Goal: Task Accomplishment & Management: Use online tool/utility

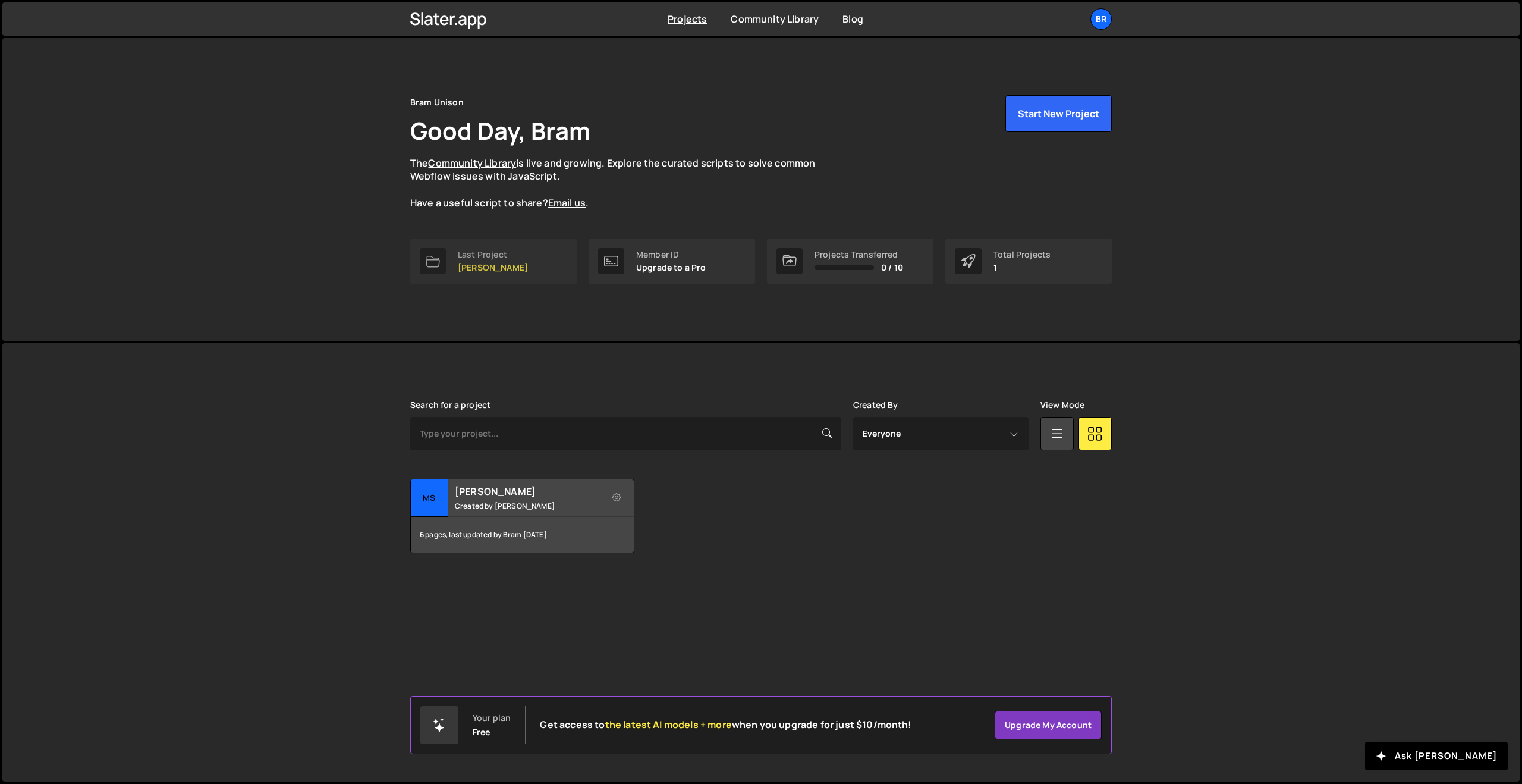
click at [499, 259] on div "Last Project MS de Jordaan" at bounding box center [493, 261] width 70 height 22
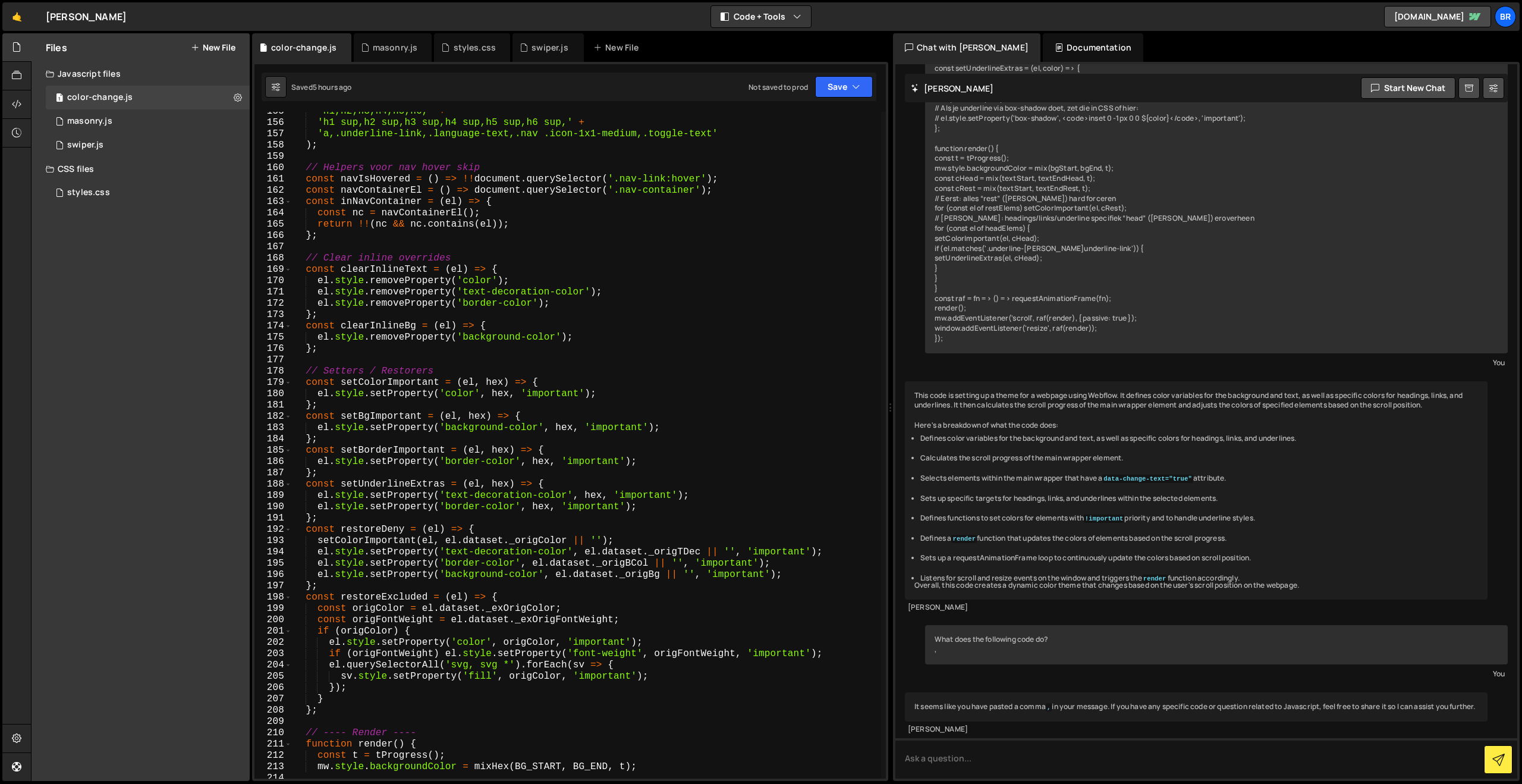
scroll to position [1683, 0]
type textarea "};"
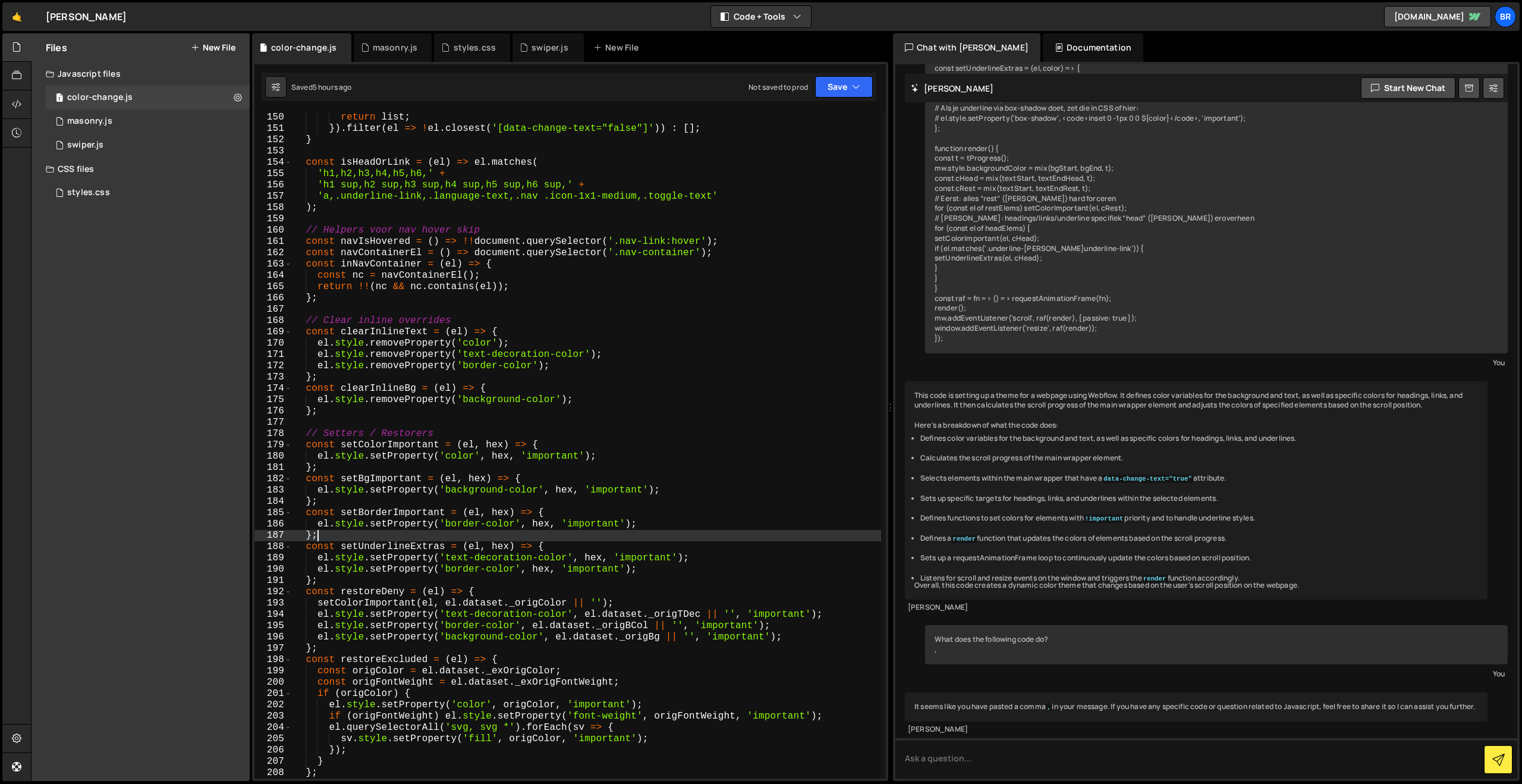
click at [453, 536] on div "root . querySelectorAll ( BORDER_ONLY_ALLOWED ) . forEach ( el => list . push (…" at bounding box center [586, 445] width 590 height 689
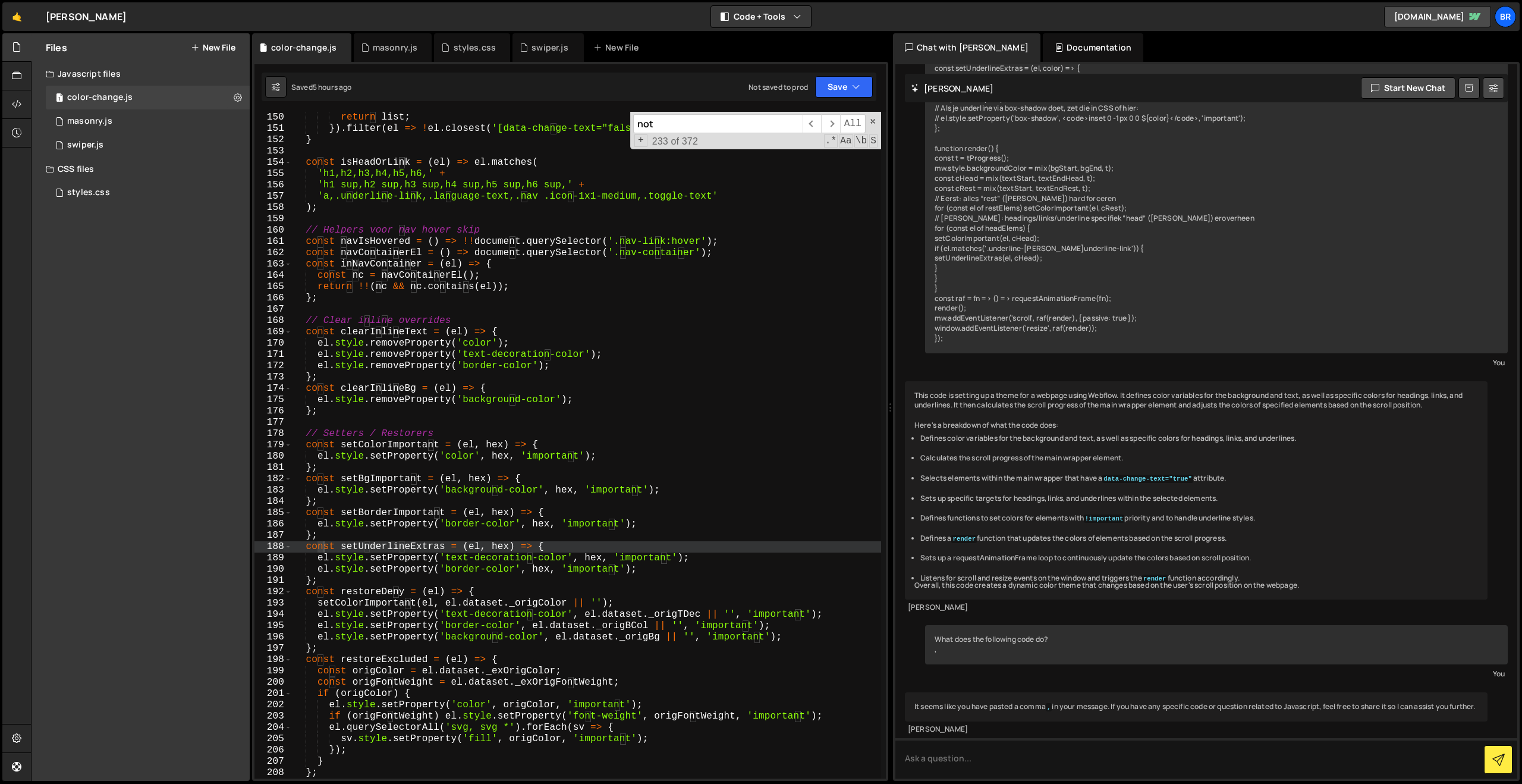
scroll to position [0, 0]
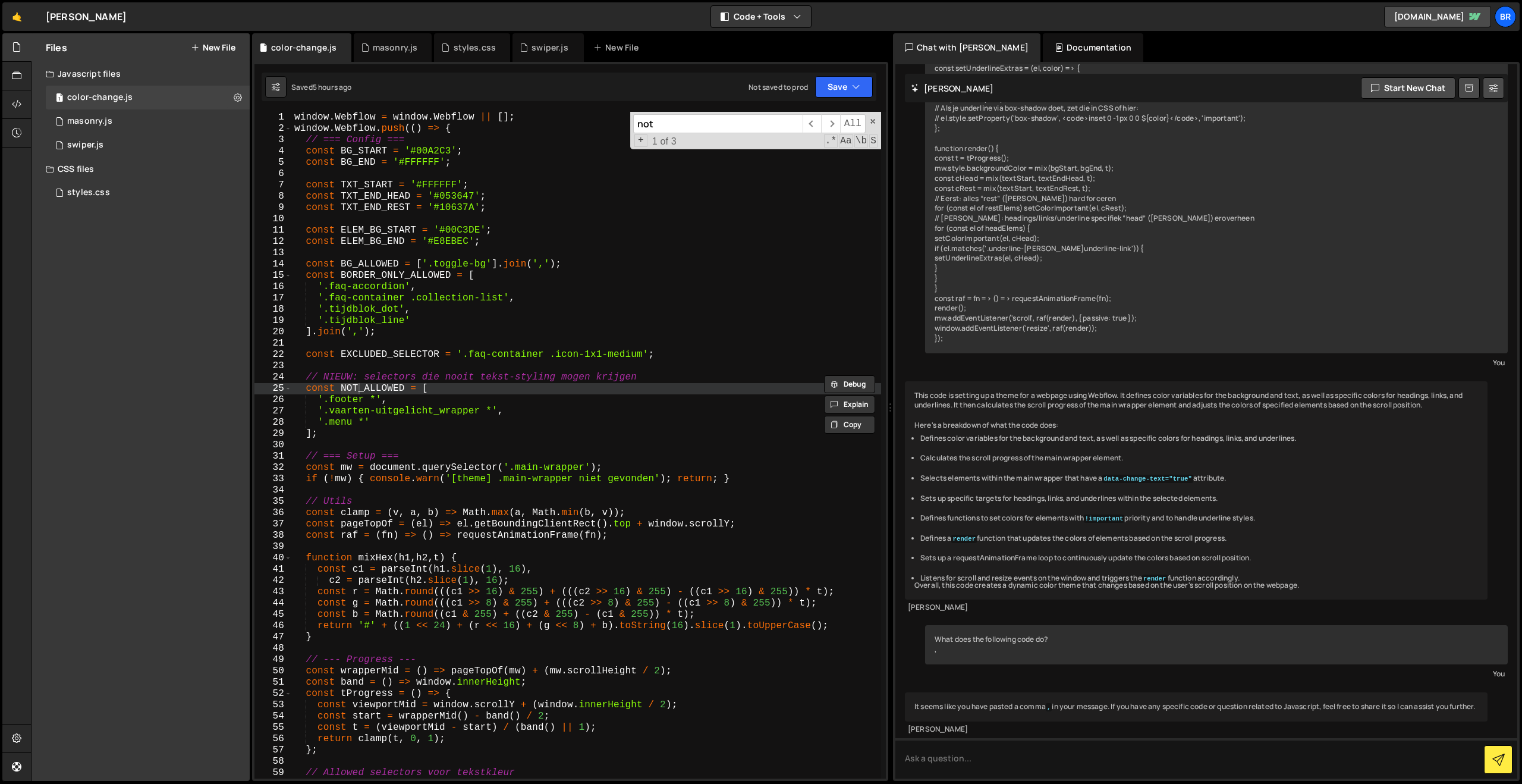
type input "not"
click at [379, 425] on div "window . Webflow = window . Webflow || [ ] ; window . Webflow . push (( ) => { …" at bounding box center [586, 456] width 590 height 689
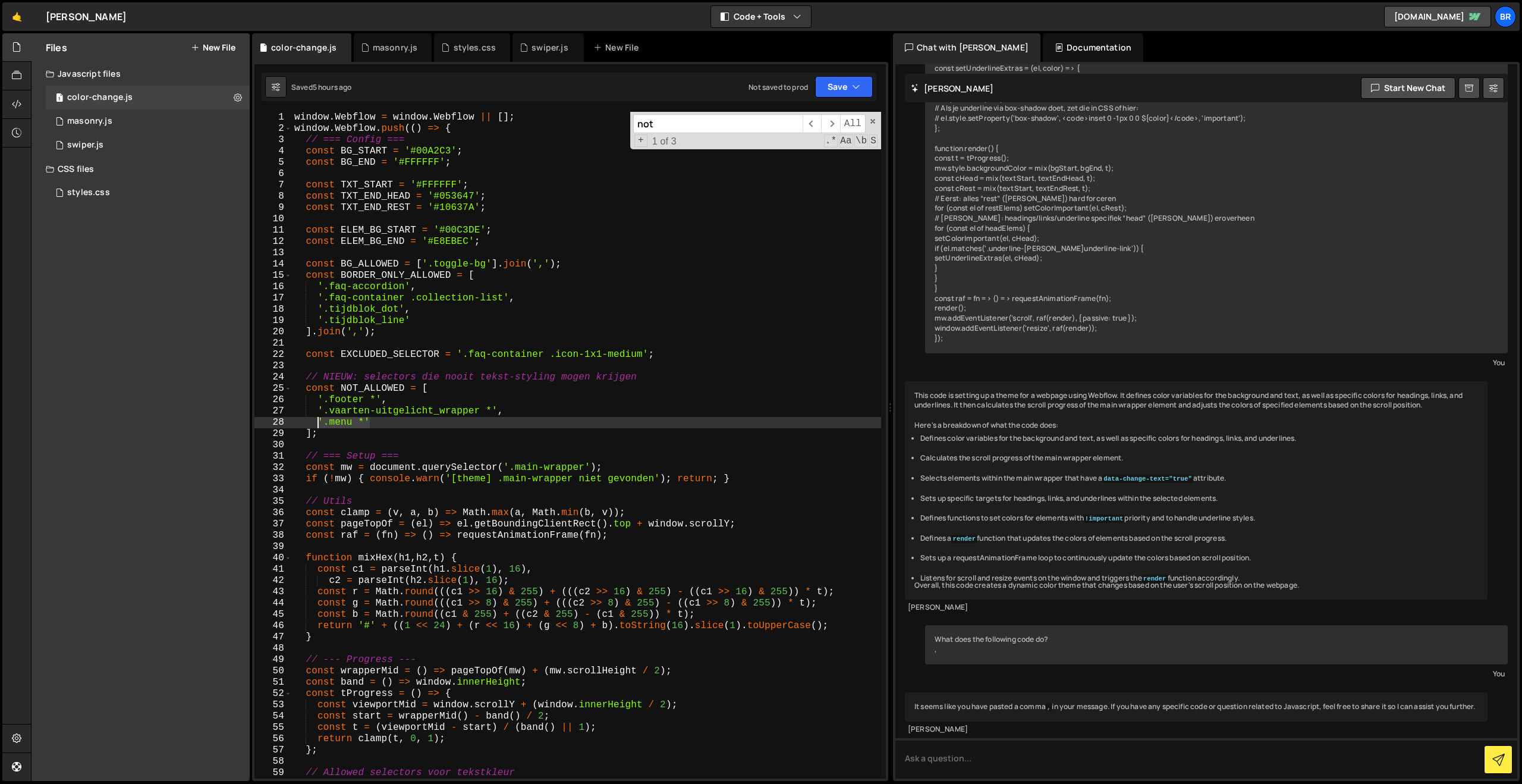
drag, startPoint x: 379, startPoint y: 425, endPoint x: 317, endPoint y: 425, distance: 62.0
click at [317, 425] on div "window . Webflow = window . Webflow || [ ] ; window . Webflow . push (( ) => { …" at bounding box center [586, 456] width 590 height 689
click at [379, 422] on div "window . Webflow = window . Webflow || [ ] ; window . Webflow . push (( ) => { …" at bounding box center [586, 445] width 590 height 667
type textarea "'.menu *',"
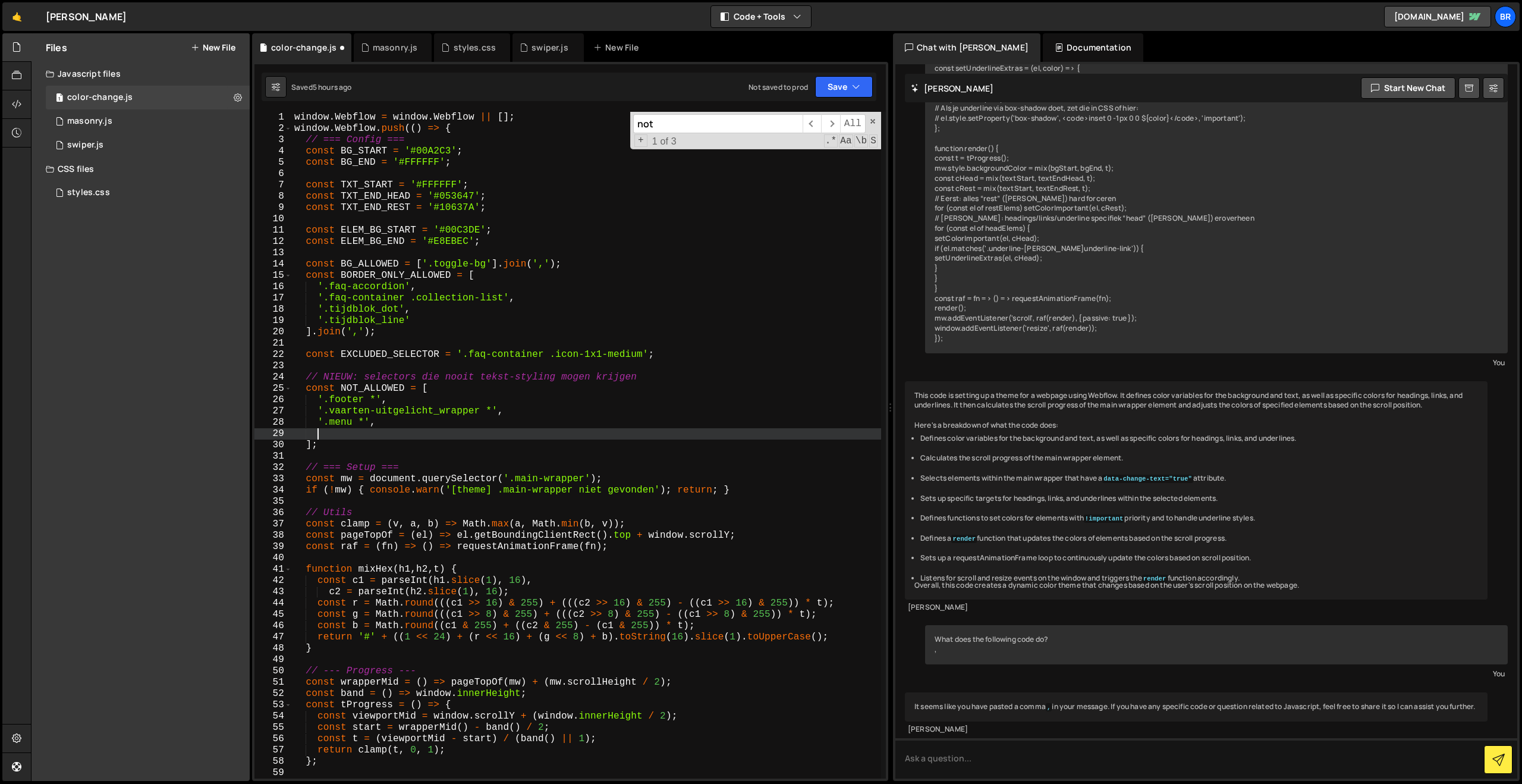
paste textarea "'.menu *'"
click at [346, 434] on div "window . Webflow = window . Webflow || [ ] ; window . Webflow . push (( ) => { …" at bounding box center [586, 456] width 590 height 689
click at [344, 434] on div "window . Webflow = window . Webflow || [ ] ; window . Webflow . push (( ) => { …" at bounding box center [586, 445] width 590 height 667
click at [344, 434] on div "window . Webflow = window . Webflow || [ ] ; window . Webflow . push (( ) => { …" at bounding box center [586, 456] width 590 height 689
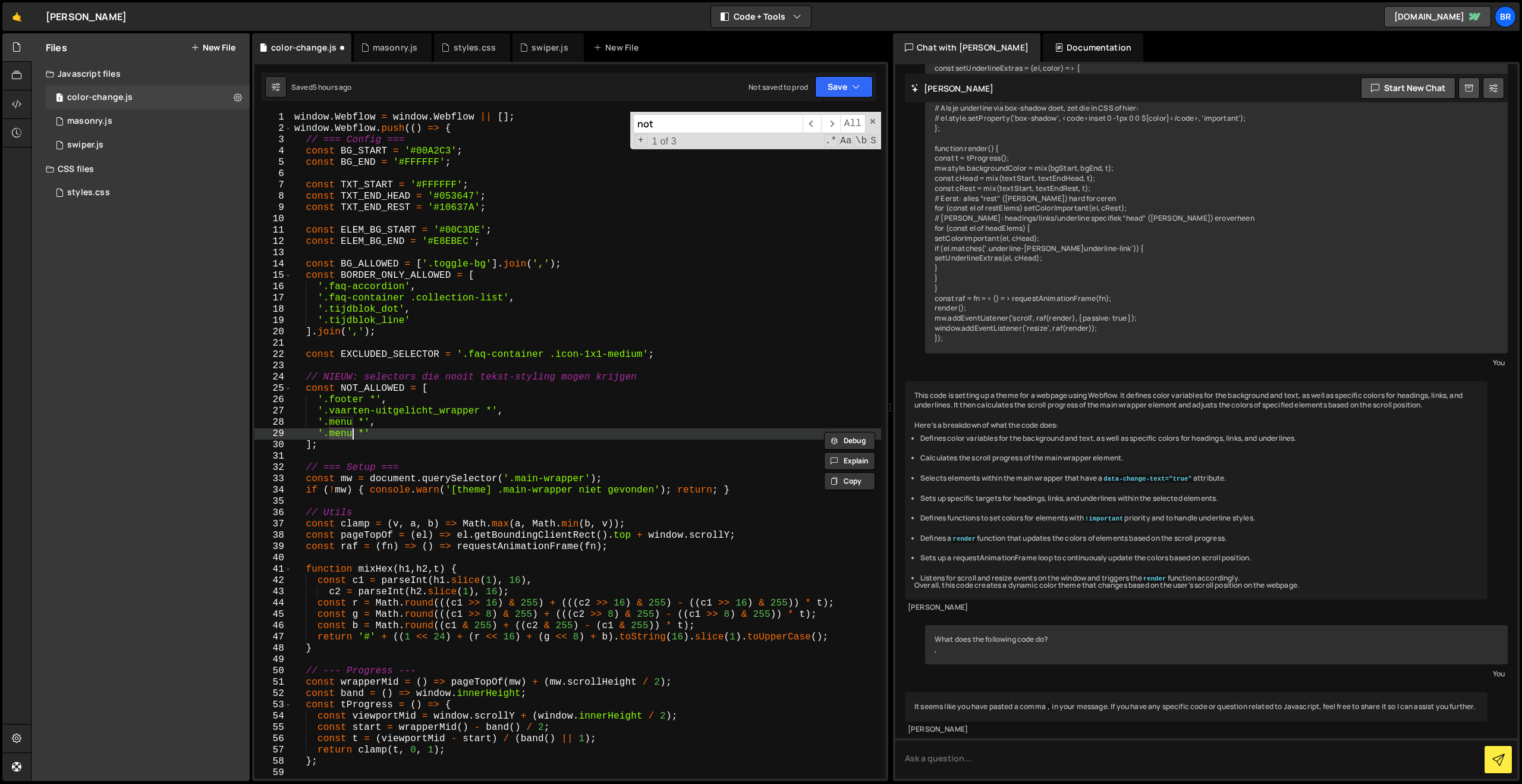
paste textarea "form-modal"
type textarea "'.form-modal *'"
click at [839, 88] on button "Save" at bounding box center [844, 86] width 58 height 21
click at [821, 125] on div "Saved 5 hours ago" at bounding box center [804, 129] width 124 height 14
click at [79, 122] on div "masonry.js" at bounding box center [90, 121] width 45 height 10
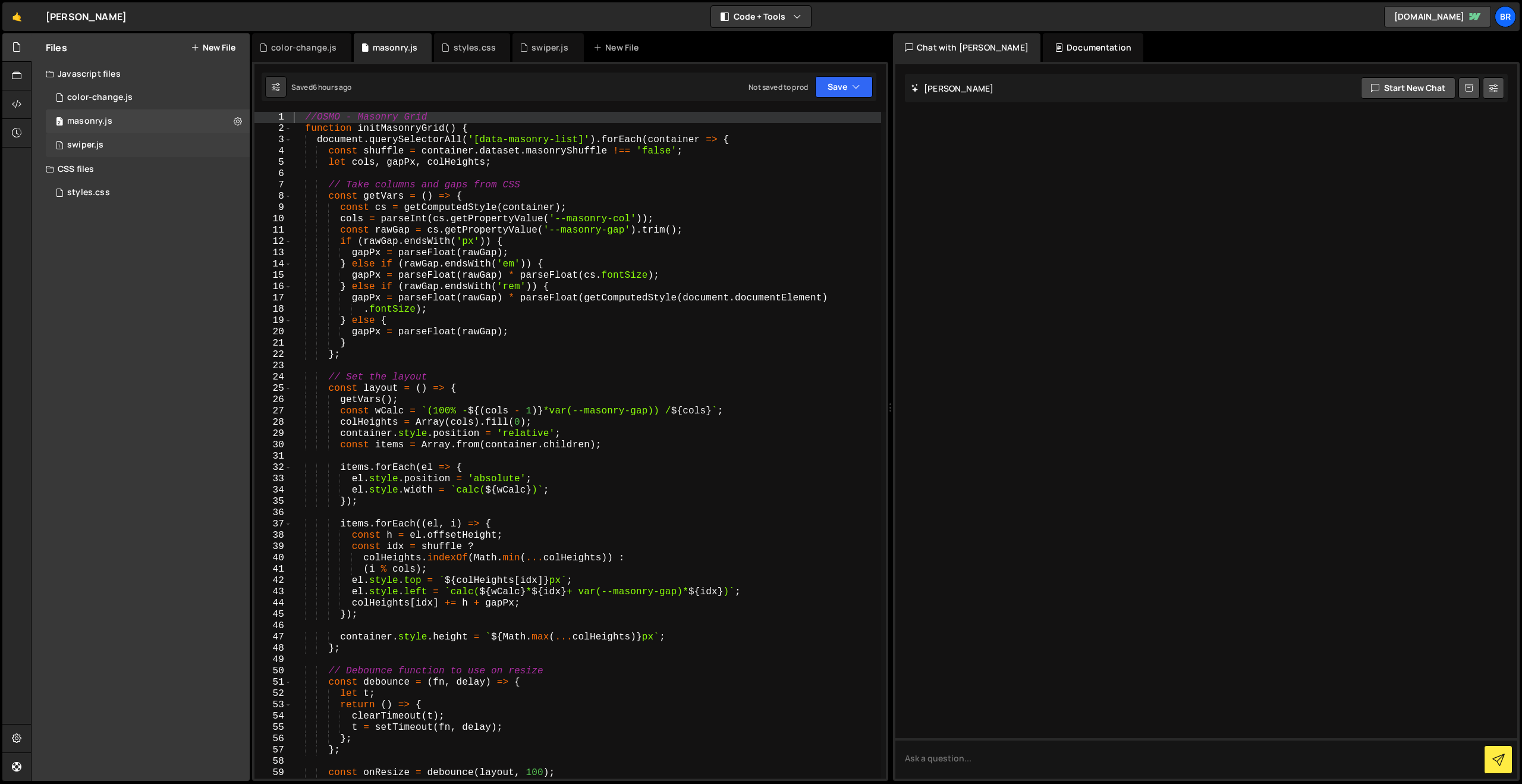
scroll to position [0, 0]
click at [89, 148] on div "swiper.js" at bounding box center [86, 144] width 37 height 10
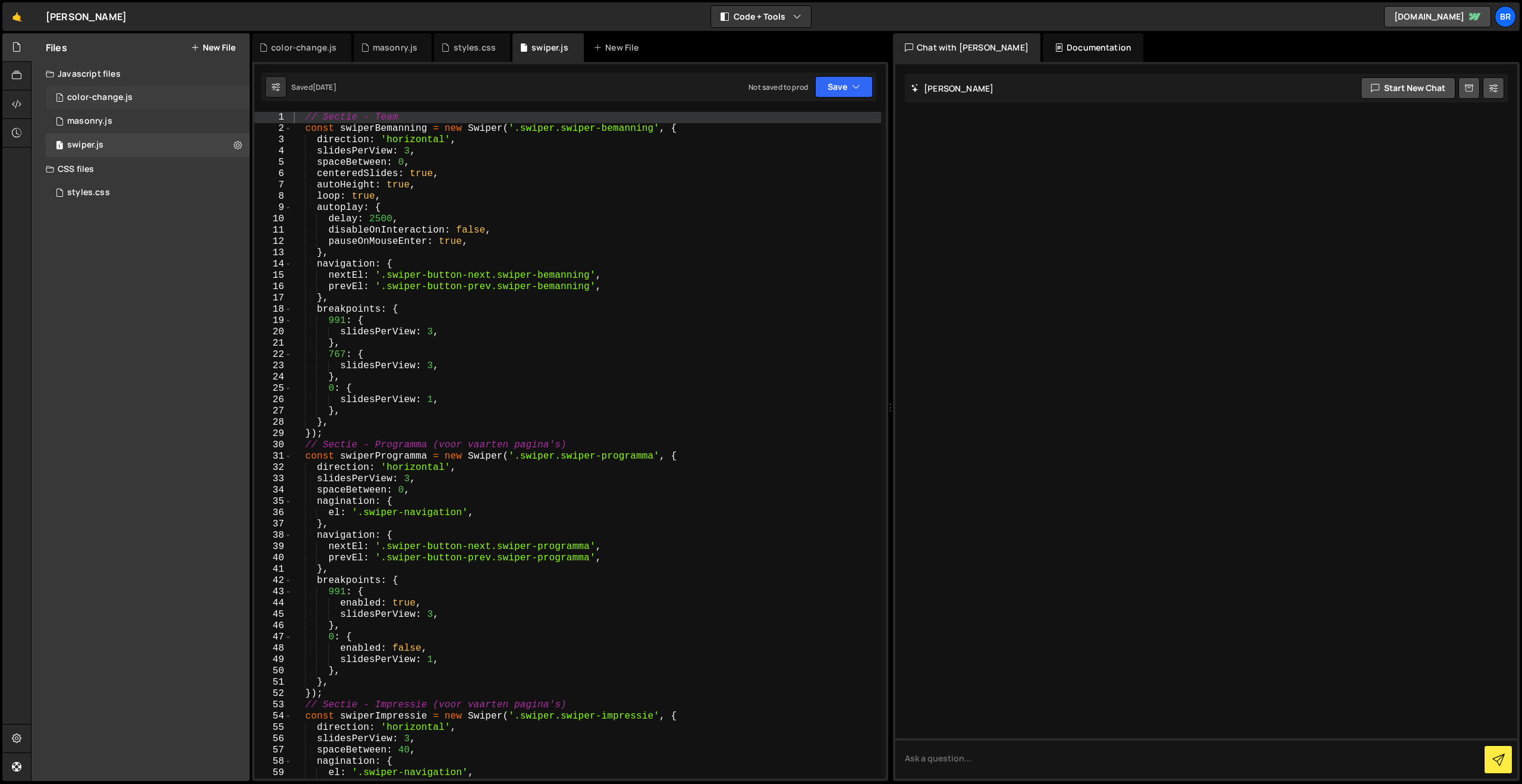
click at [78, 94] on div "color-change.js" at bounding box center [100, 97] width 65 height 10
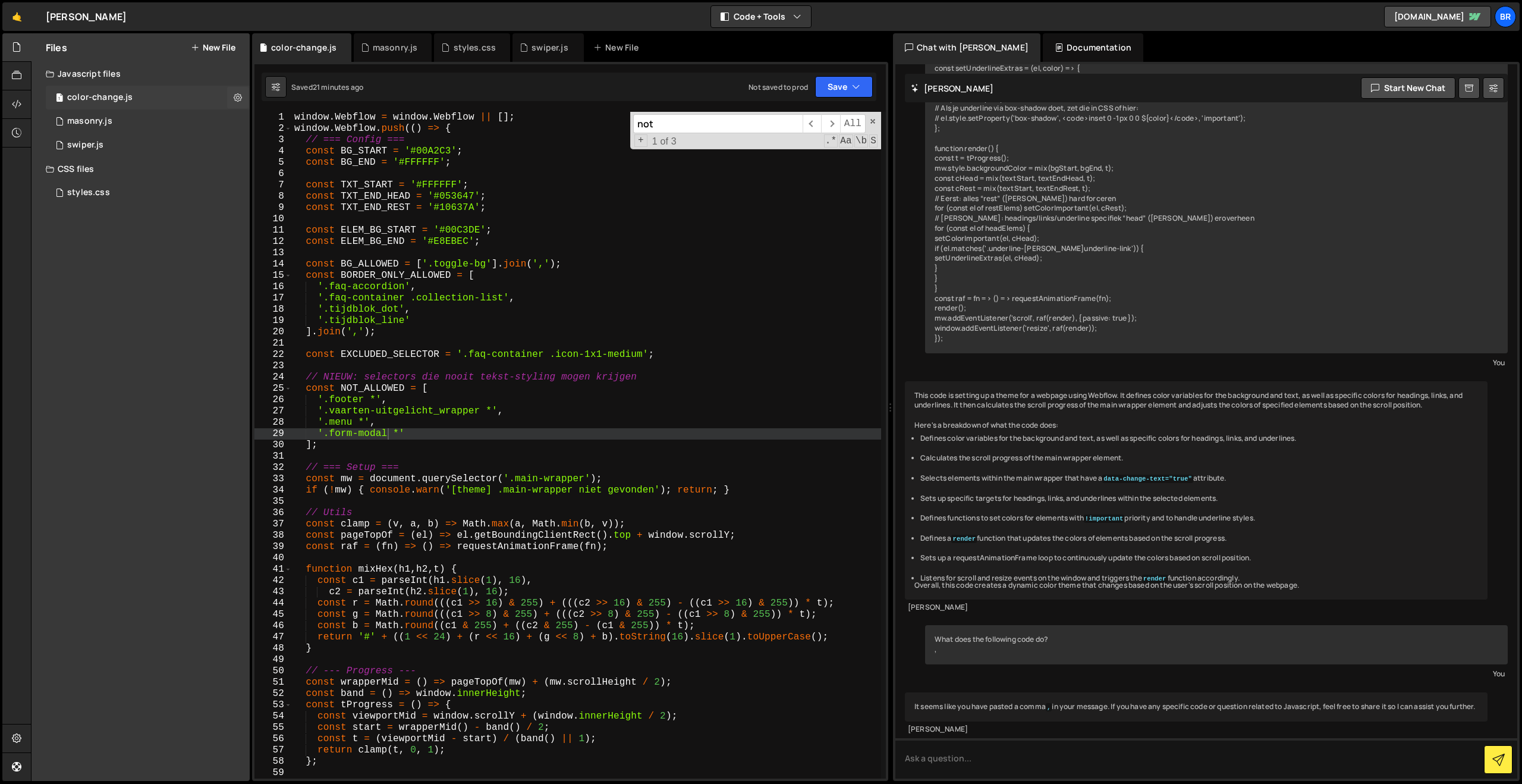
scroll to position [637, 0]
click at [872, 125] on span at bounding box center [873, 121] width 8 height 8
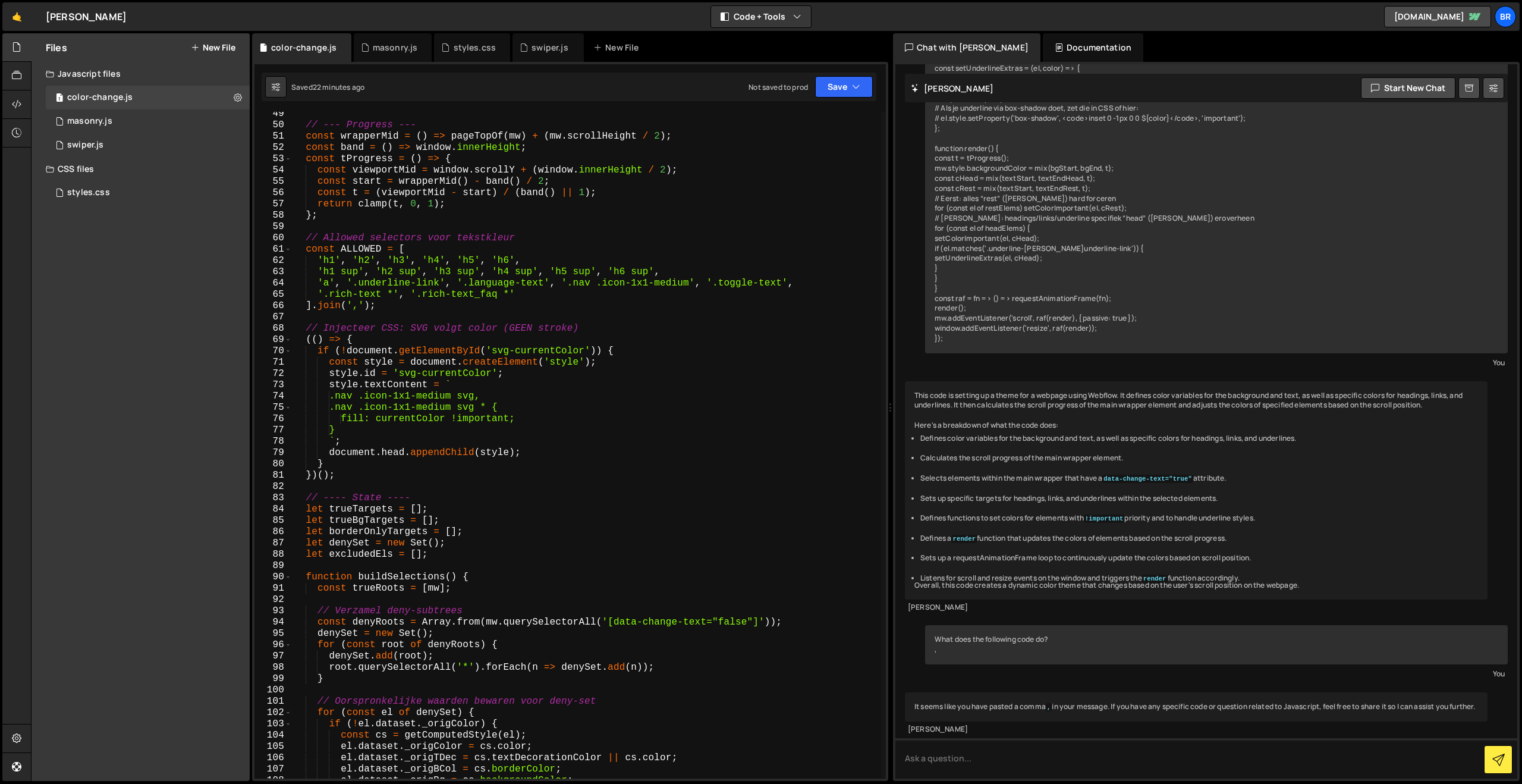
scroll to position [437, 0]
